Goal: Go to known website: Access a specific website the user already knows

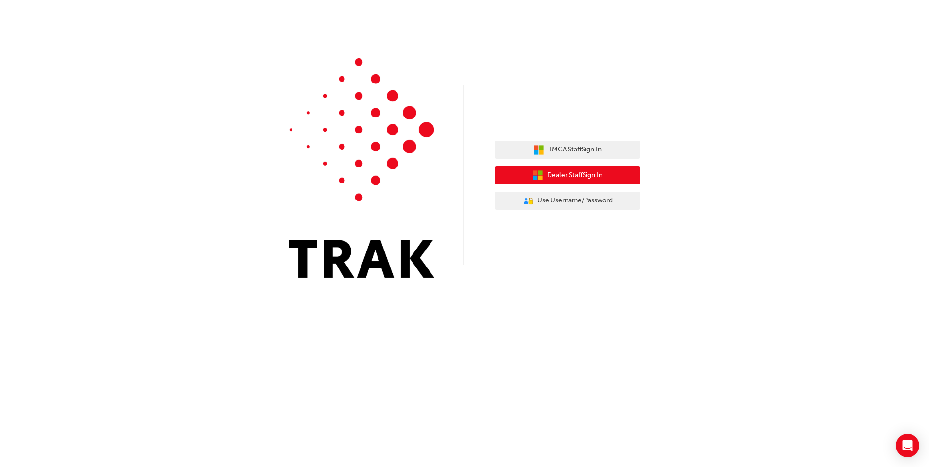
click at [577, 175] on span "Dealer Staff Sign In" at bounding box center [574, 175] width 55 height 11
